Goal: Check status: Check status

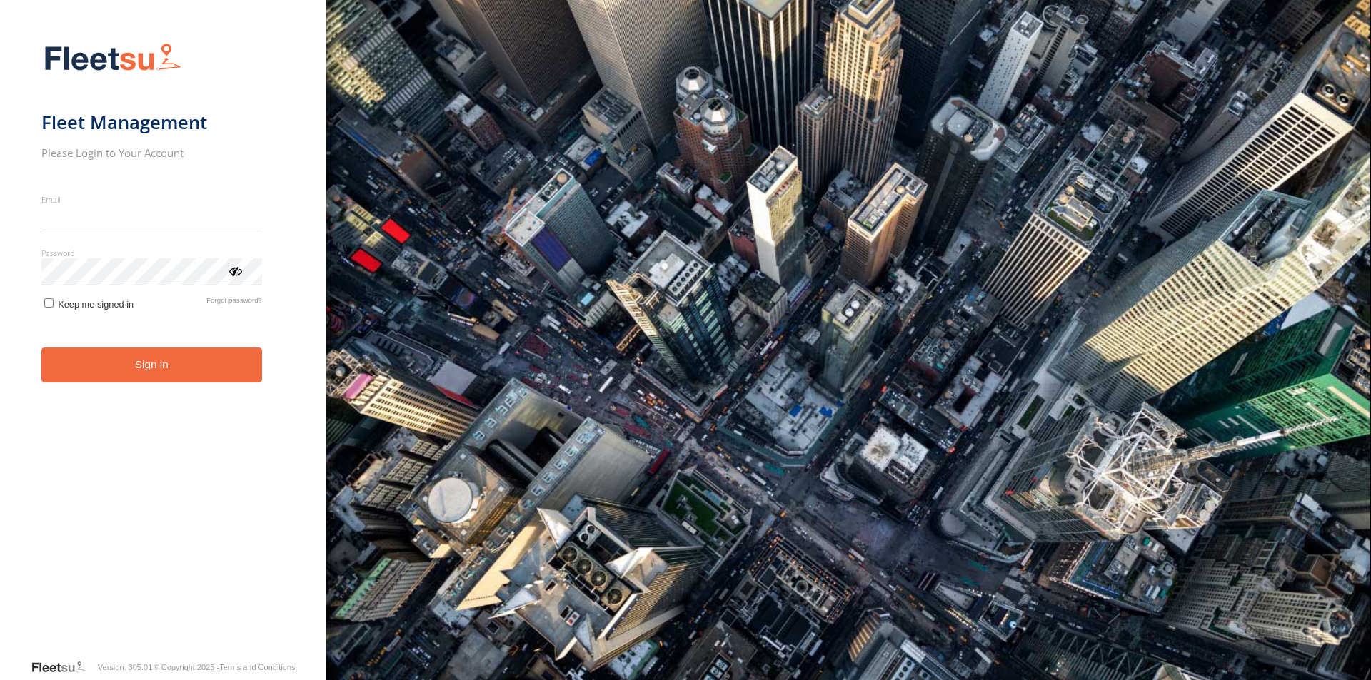
type input "**********"
click at [144, 387] on form "**********" at bounding box center [162, 346] width 243 height 625
click at [143, 375] on button "Sign in" at bounding box center [151, 365] width 221 height 35
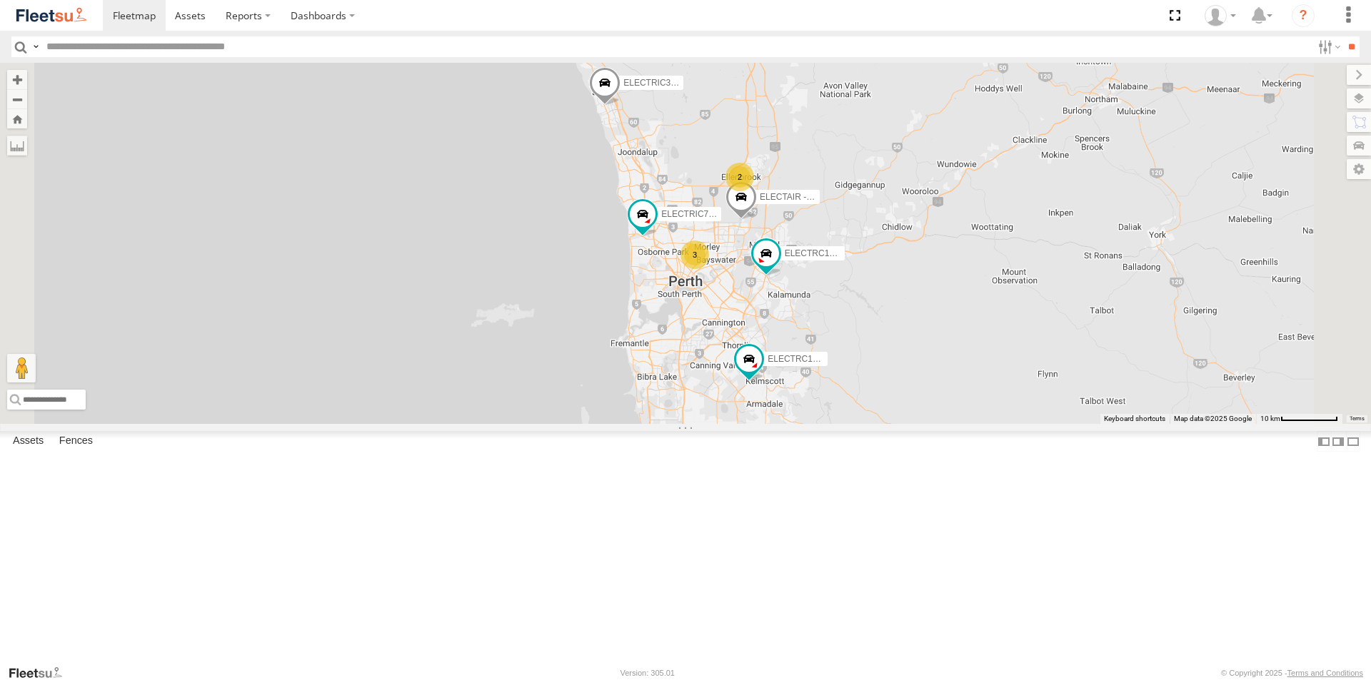
click at [0, 0] on div "All Assets" at bounding box center [0, 0] width 0 height 0
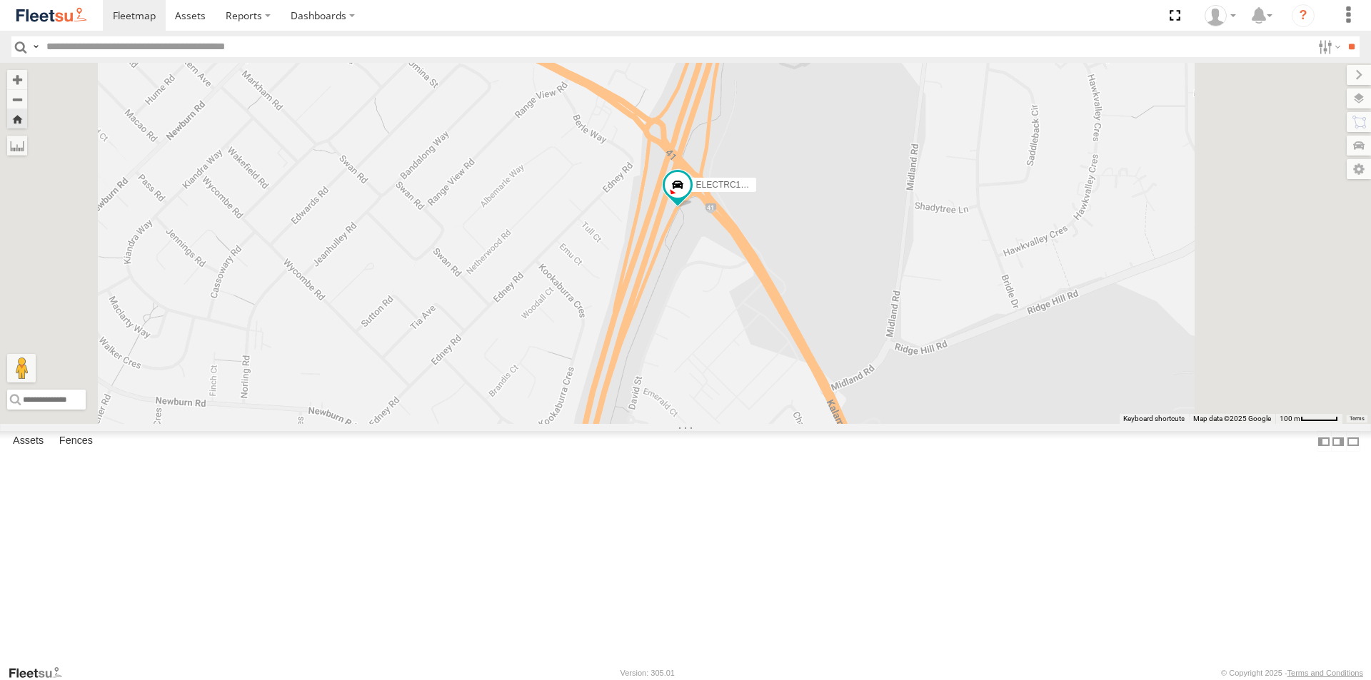
drag, startPoint x: 950, startPoint y: 523, endPoint x: 871, endPoint y: 443, distance: 112.1
click at [871, 424] on div "ELECTRC12 - Harry" at bounding box center [685, 243] width 1371 height 361
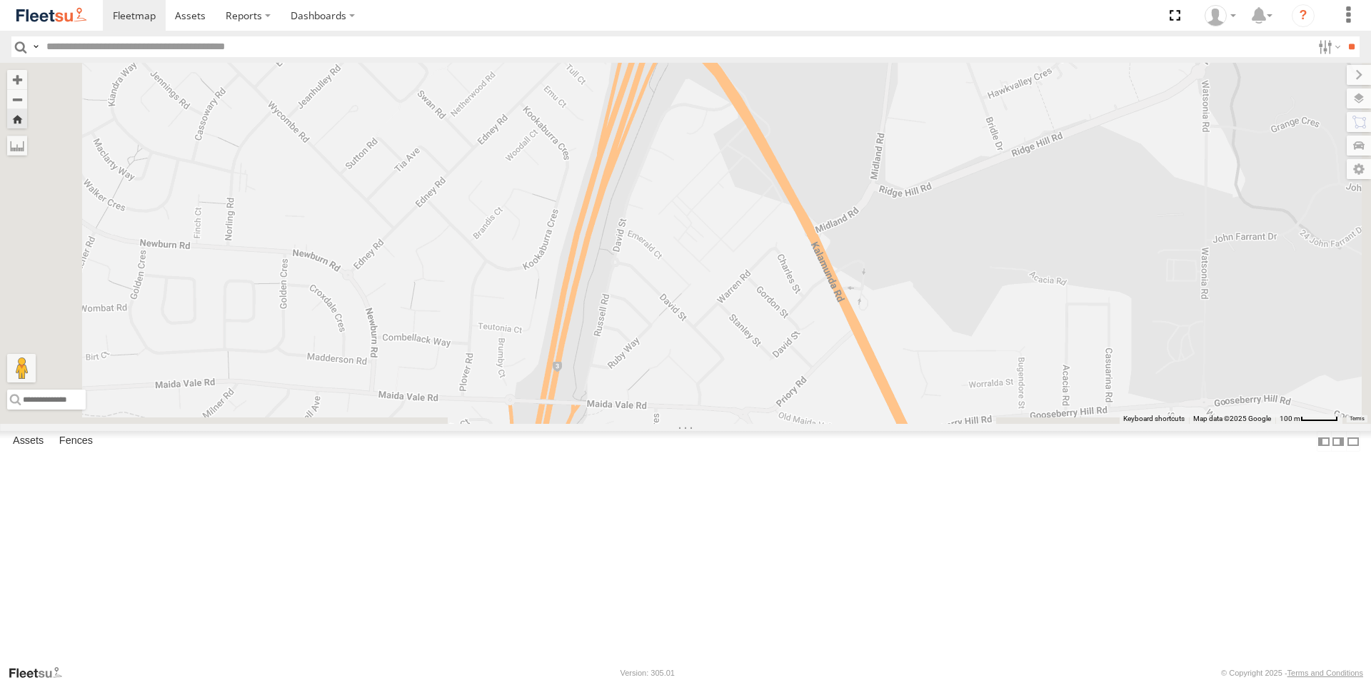
drag, startPoint x: 870, startPoint y: 518, endPoint x: 844, endPoint y: 330, distance: 189.5
click at [844, 326] on div "ELECTRC12 - Harry" at bounding box center [685, 243] width 1371 height 361
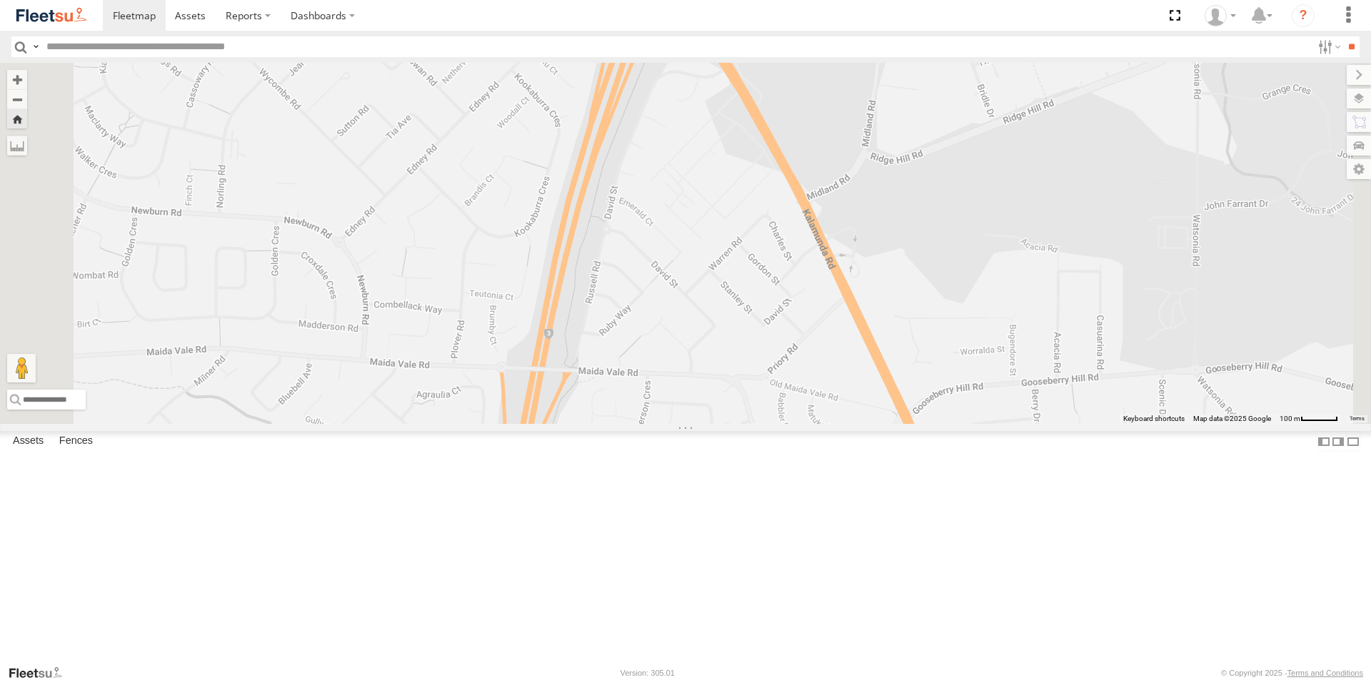
drag, startPoint x: 839, startPoint y: 493, endPoint x: 827, endPoint y: 358, distance: 134.7
click at [832, 336] on div "ELECTRC12 - Harry" at bounding box center [685, 243] width 1371 height 361
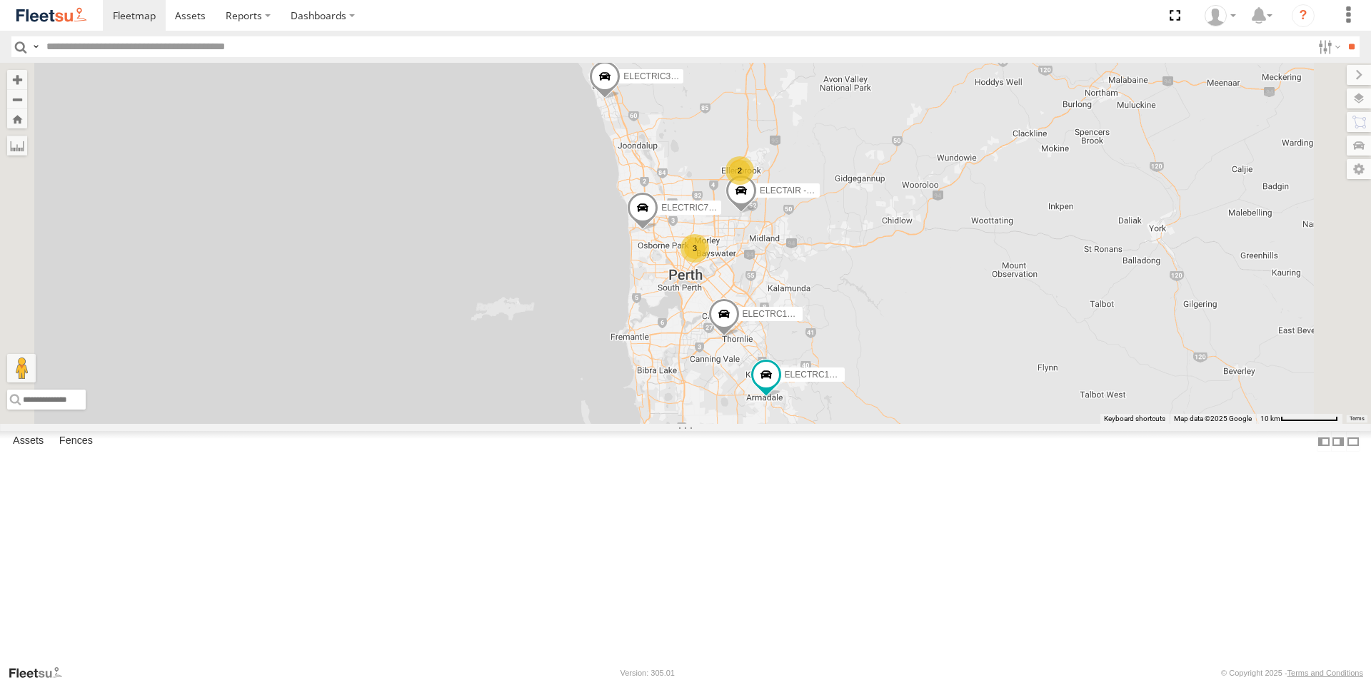
click at [0, 0] on div "ELECTRC12 - Harry All Assets" at bounding box center [0, 0] width 0 height 0
